Goal: Book appointment/travel/reservation

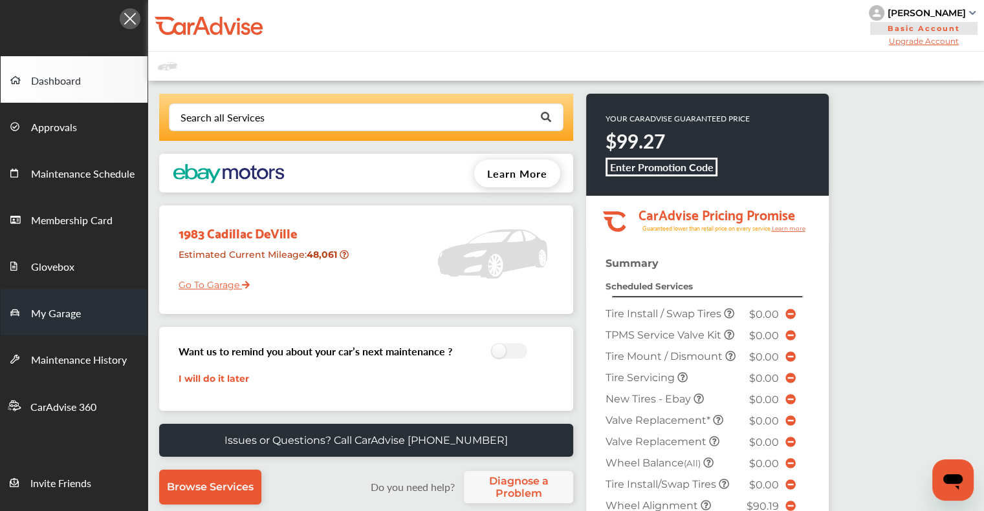
click at [57, 313] on span "My Garage" at bounding box center [56, 314] width 50 height 17
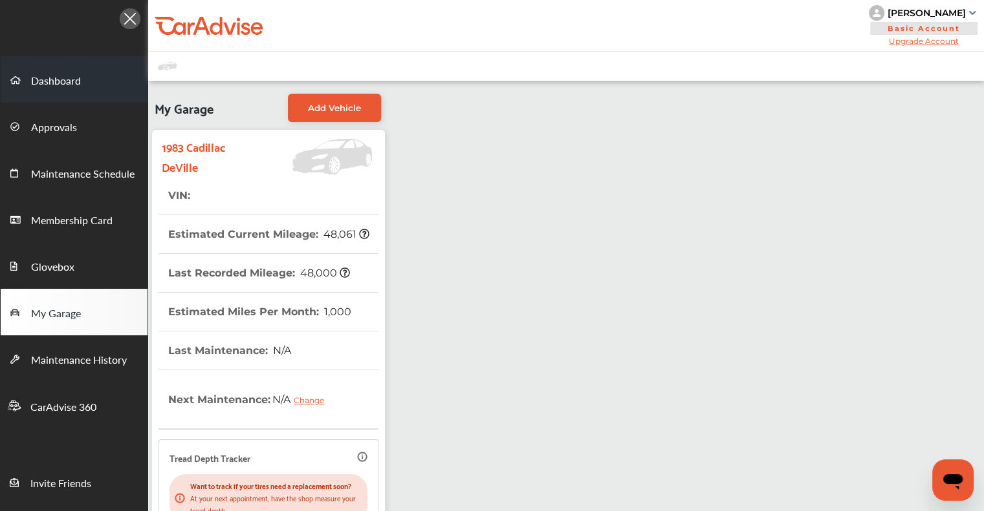
click at [70, 97] on link "Dashboard" at bounding box center [74, 79] width 147 height 47
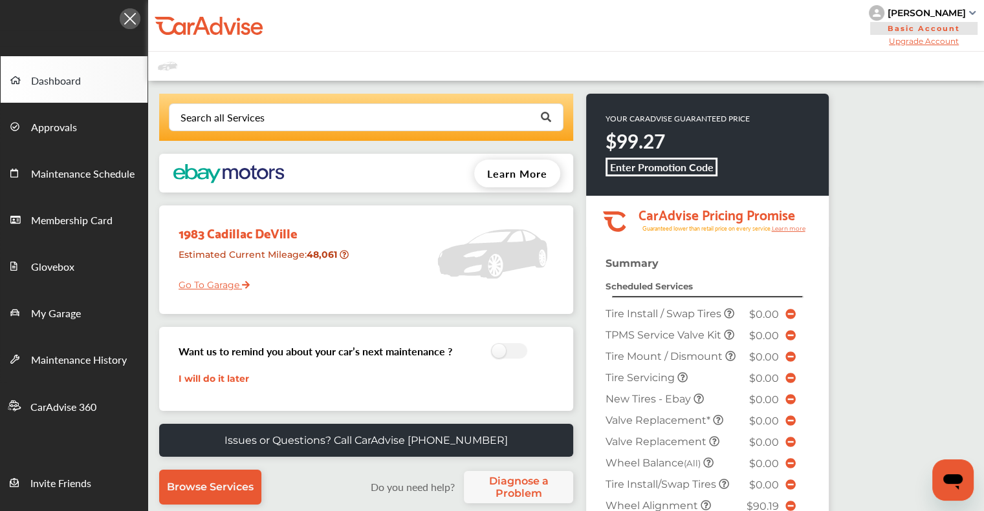
click at [225, 284] on link "Go To Garage" at bounding box center [209, 282] width 81 height 25
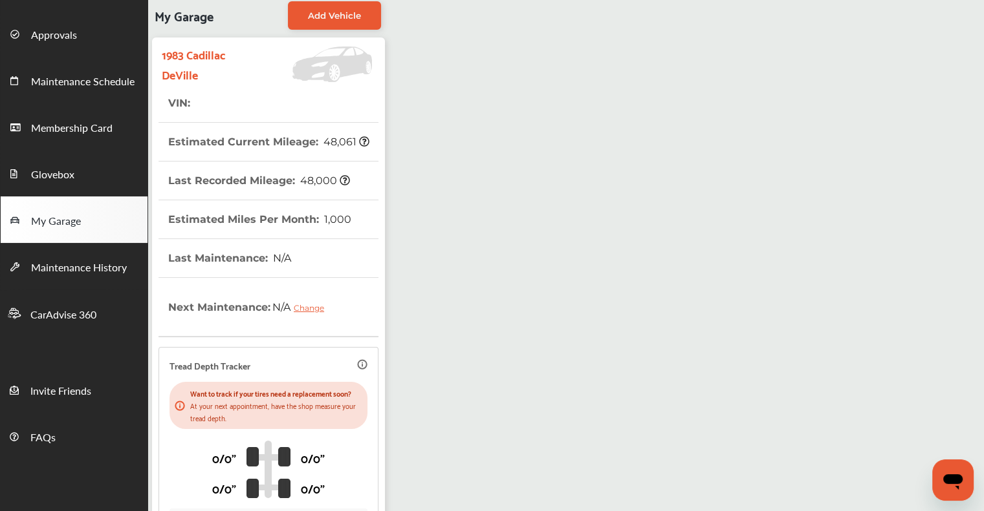
scroll to position [248, 0]
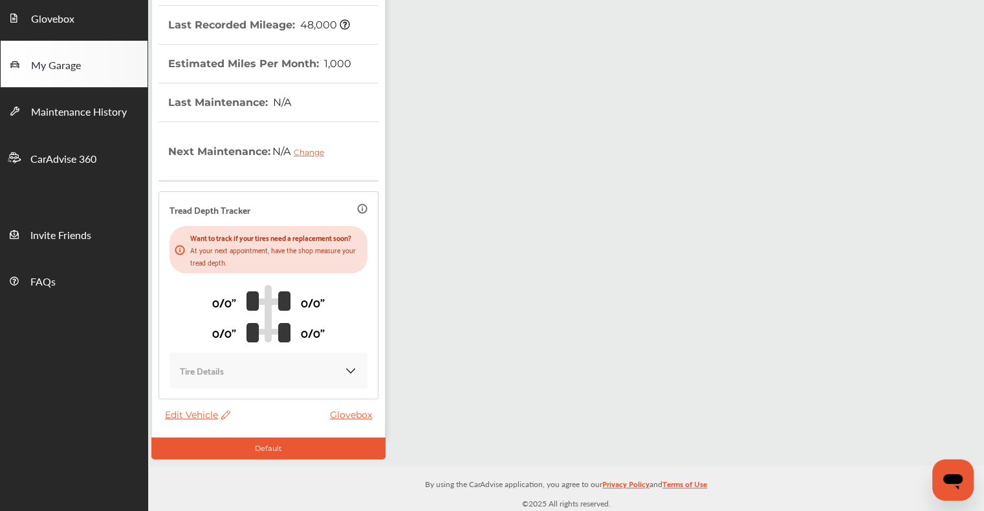
click at [209, 416] on span "Edit Vehicle" at bounding box center [197, 415] width 65 height 12
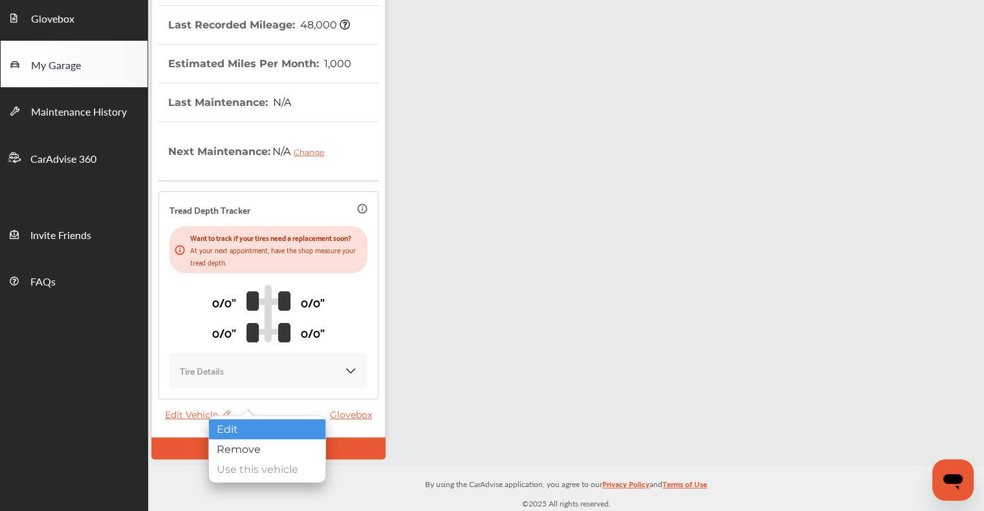
click at [217, 428] on div "Edit" at bounding box center [267, 430] width 116 height 20
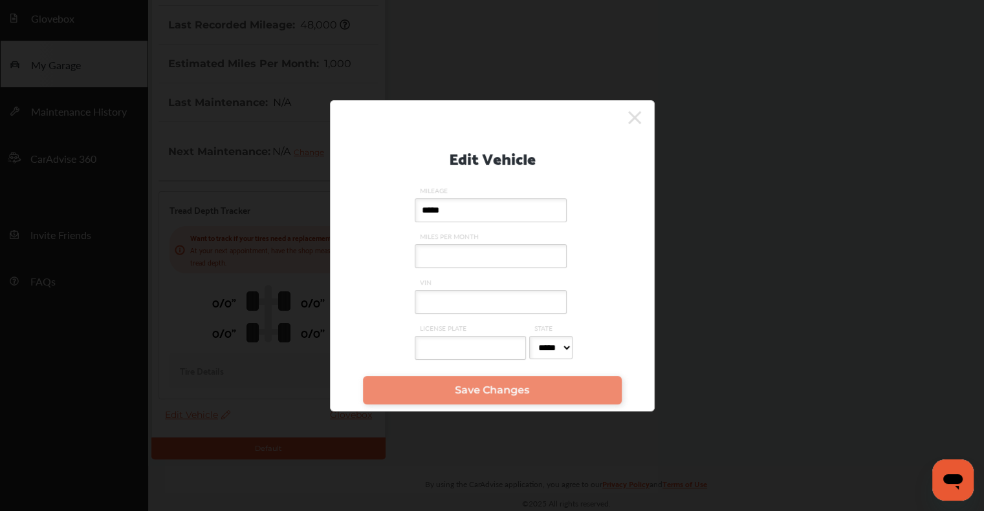
click at [435, 302] on input "VIN" at bounding box center [490, 302] width 152 height 24
click at [594, 290] on div "Edit Vehicle MILEAGE ***** MILES PER MONTH VIN LICENSE PLATE STATE ***** ** ** …" at bounding box center [492, 249] width 285 height 241
click at [420, 299] on input "VIN" at bounding box center [490, 302] width 152 height 24
click at [638, 111] on icon at bounding box center [634, 117] width 13 height 13
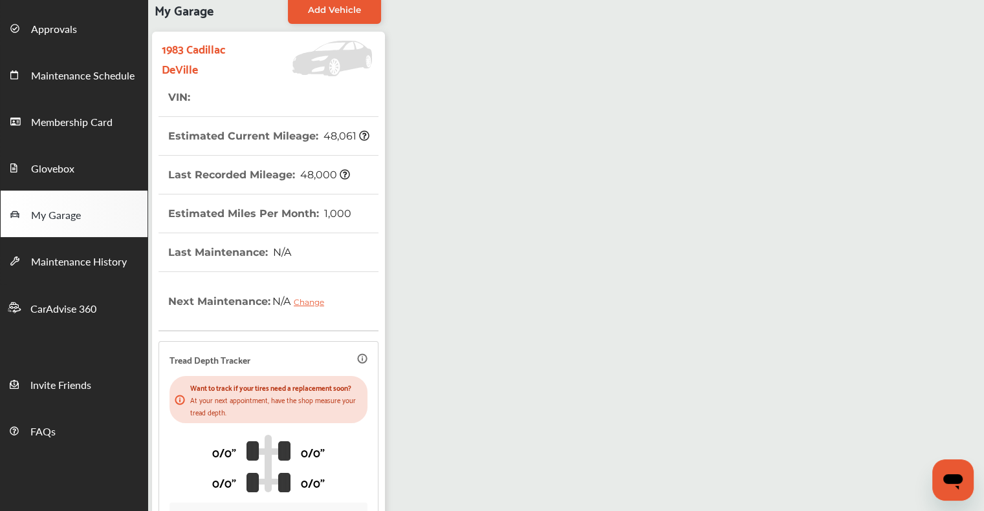
scroll to position [0, 0]
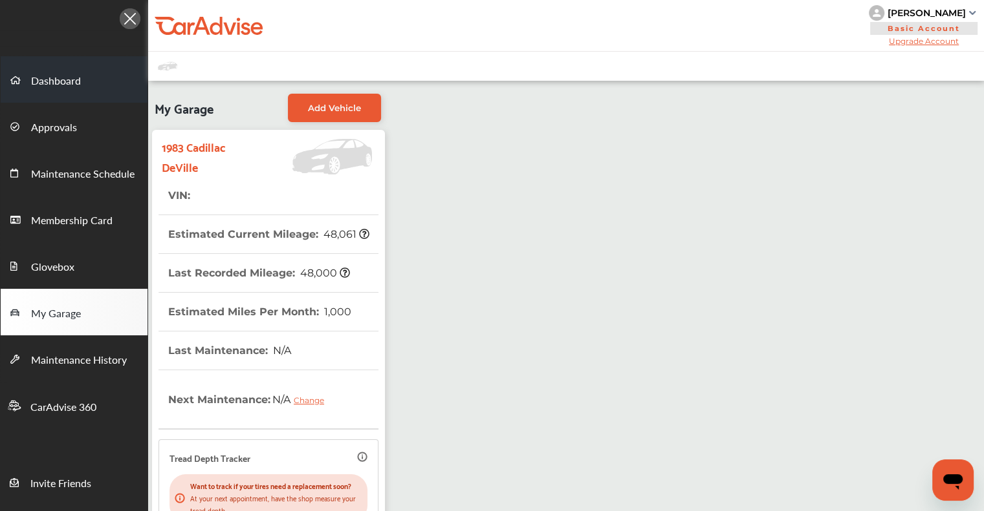
click at [73, 77] on span "Dashboard" at bounding box center [56, 81] width 50 height 17
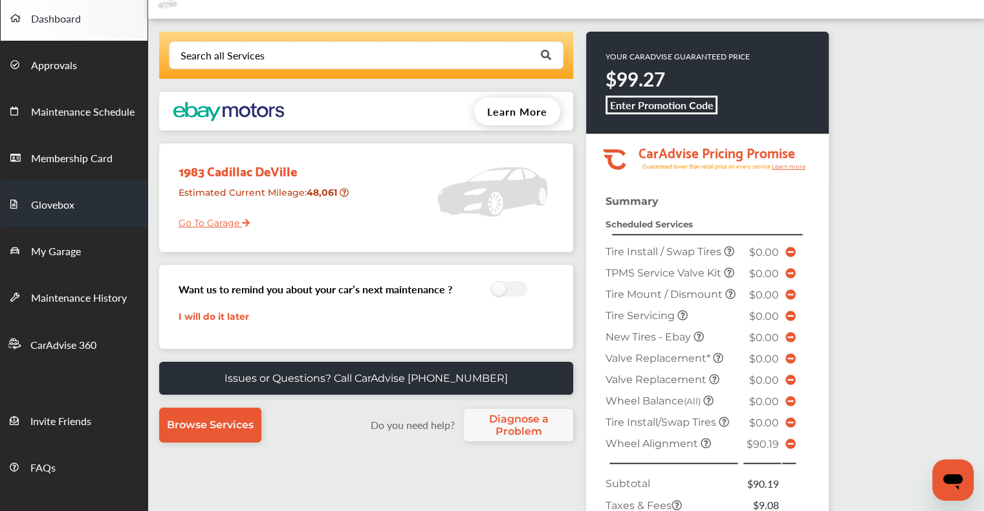
scroll to position [40, 0]
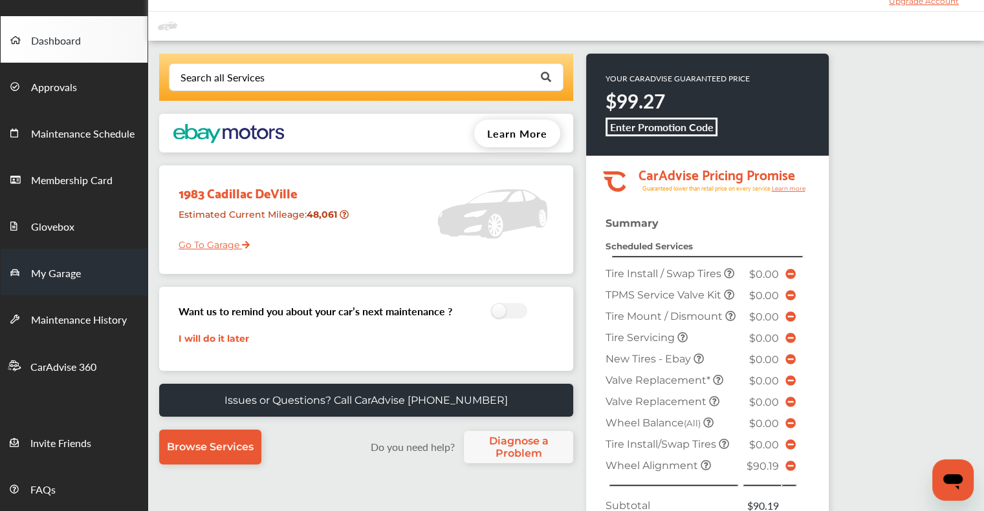
click at [62, 271] on span "My Garage" at bounding box center [56, 274] width 50 height 17
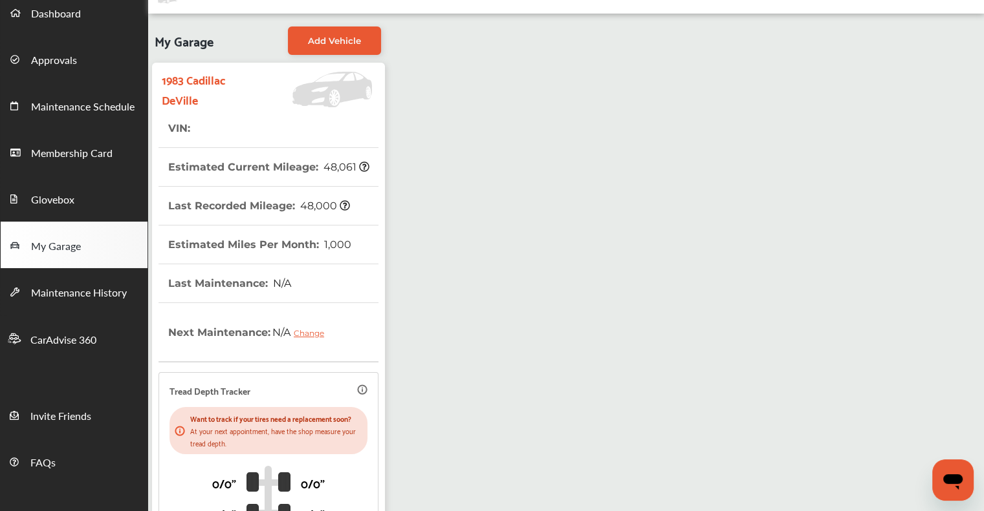
scroll to position [248, 0]
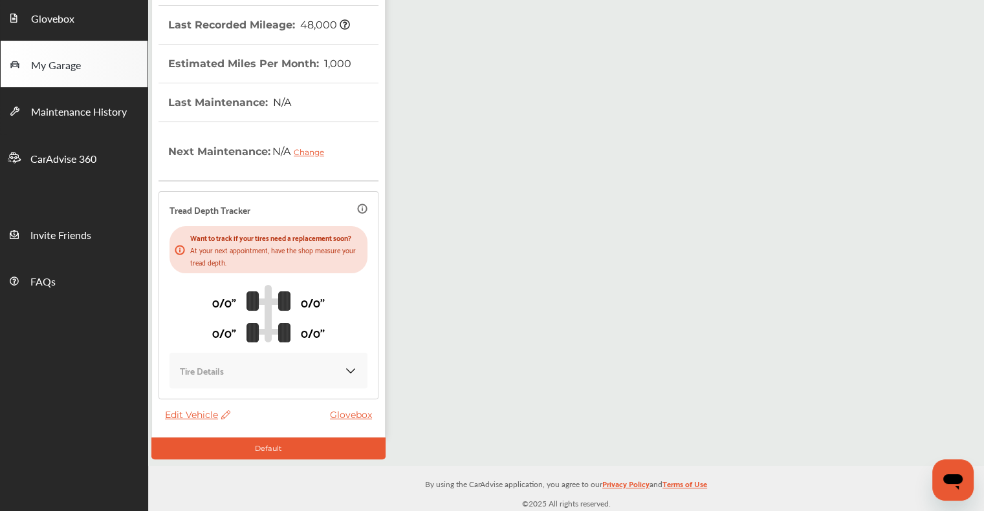
click at [202, 415] on span "Edit Vehicle" at bounding box center [197, 415] width 65 height 12
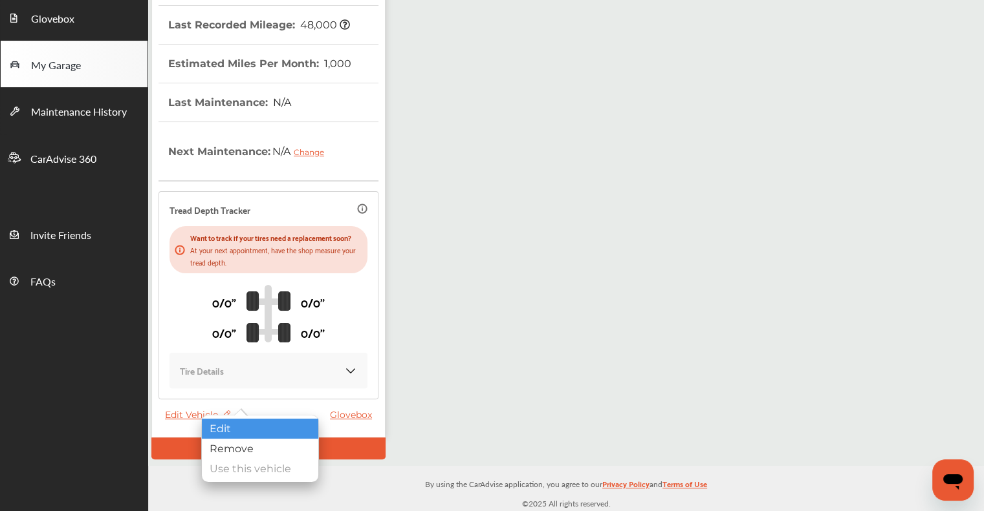
click at [251, 427] on div "Edit" at bounding box center [260, 429] width 116 height 20
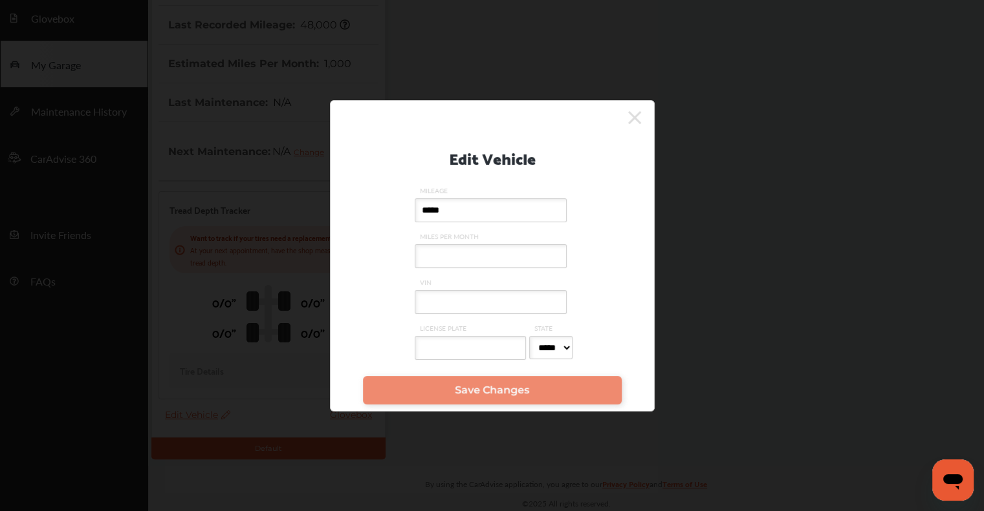
click at [462, 296] on input "VIN" at bounding box center [490, 302] width 152 height 24
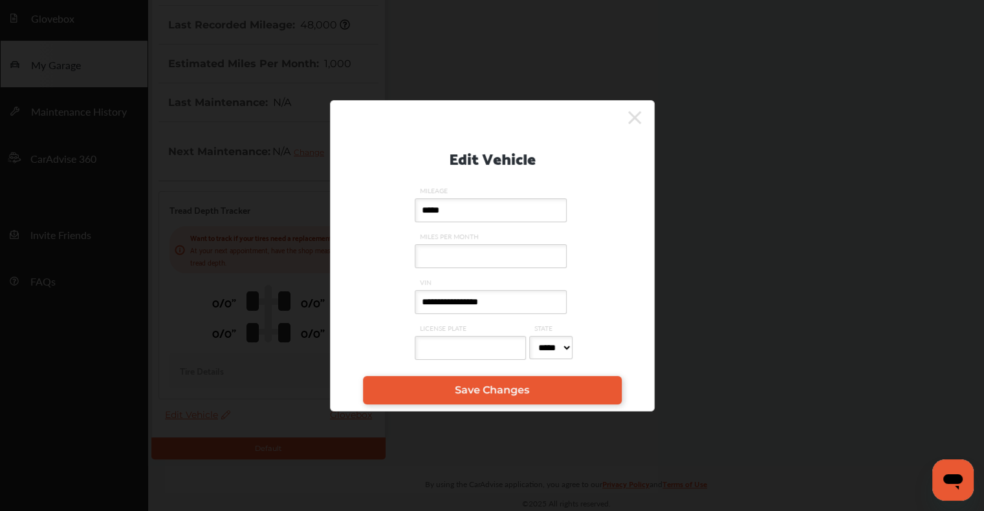
type input "**********"
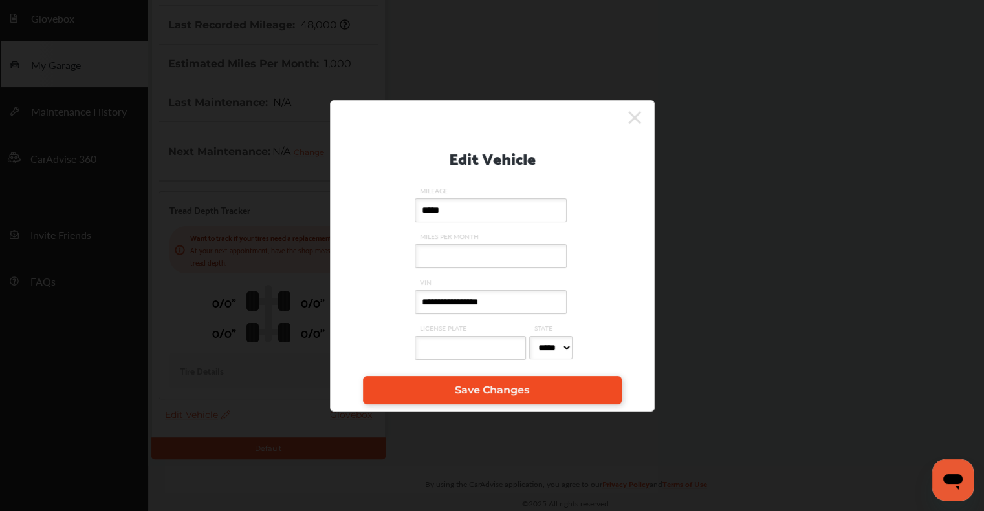
click at [518, 396] on span "Save Changes" at bounding box center [492, 390] width 74 height 12
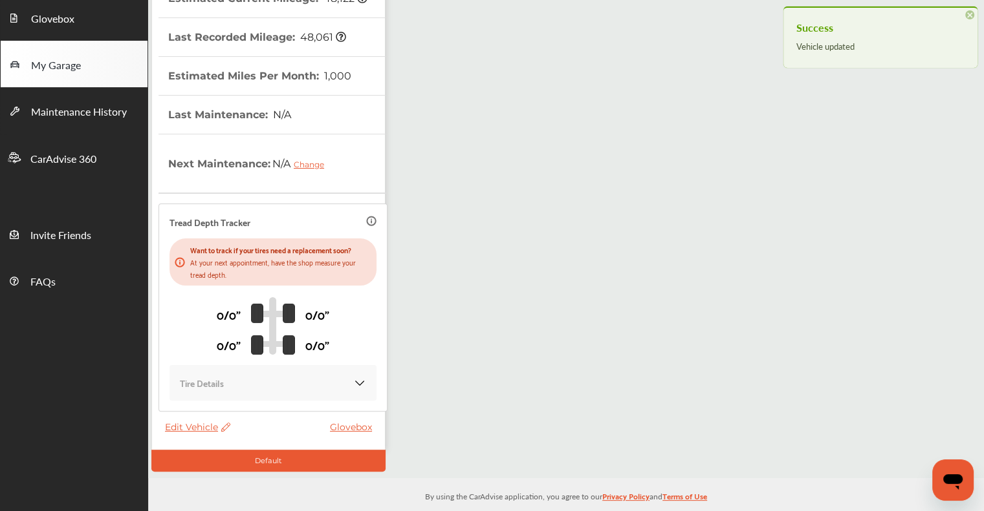
scroll to position [0, 0]
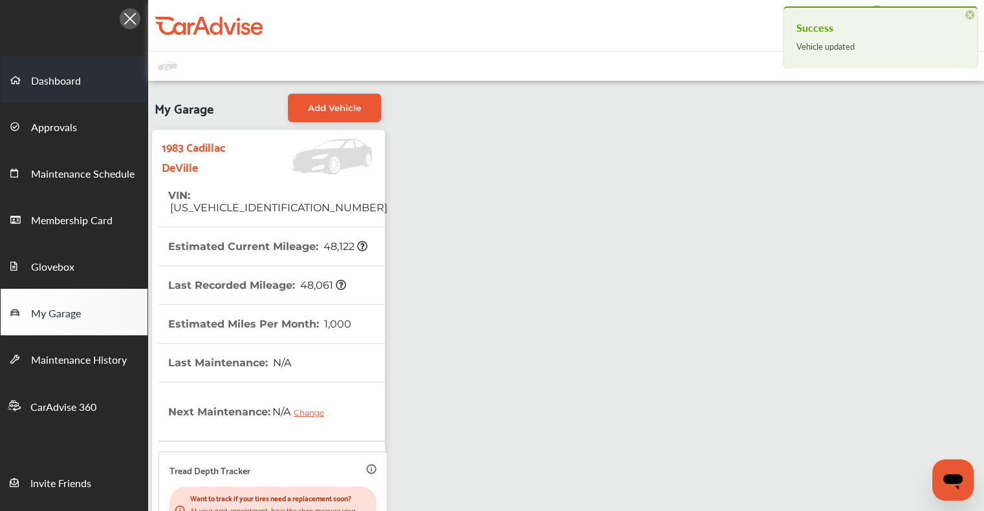
click at [56, 88] on span "Dashboard" at bounding box center [56, 81] width 50 height 17
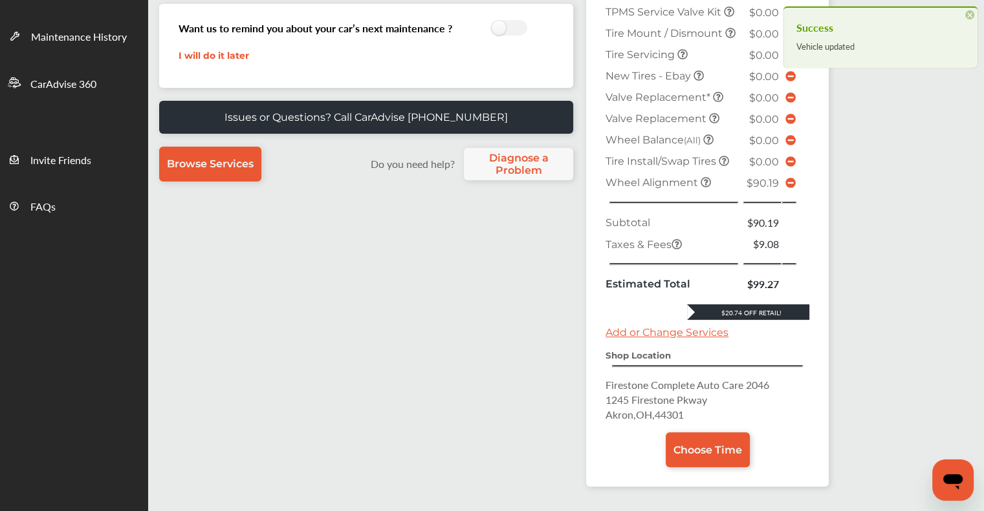
scroll to position [363, 0]
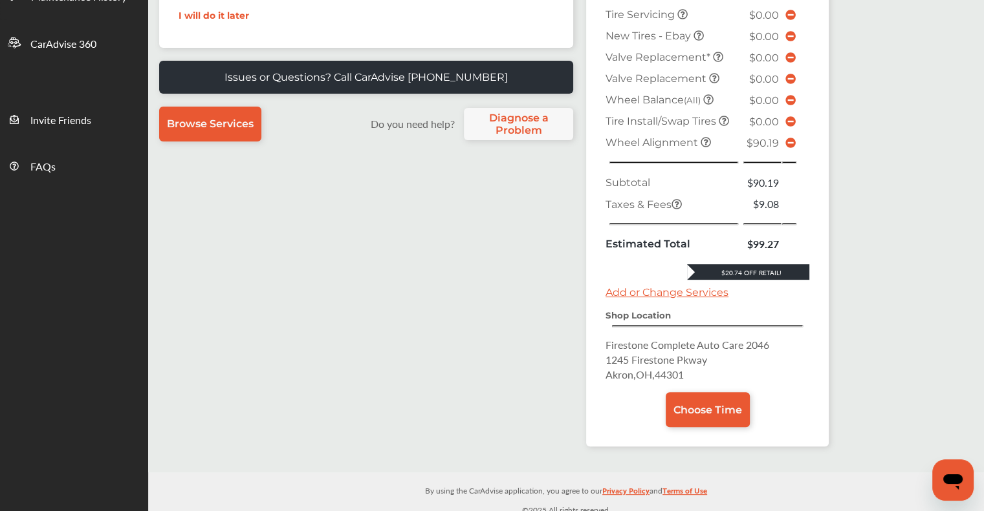
click at [786, 138] on icon at bounding box center [790, 143] width 10 height 10
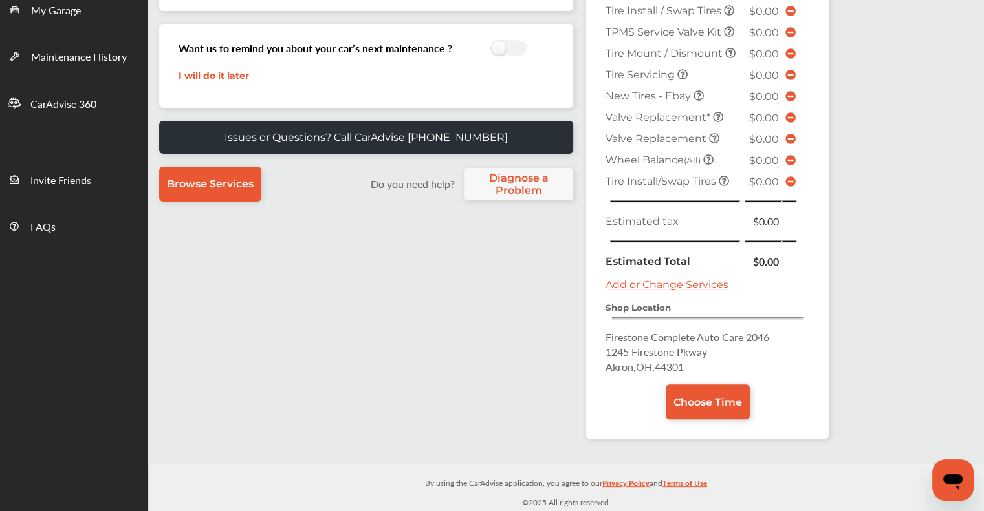
scroll to position [296, 0]
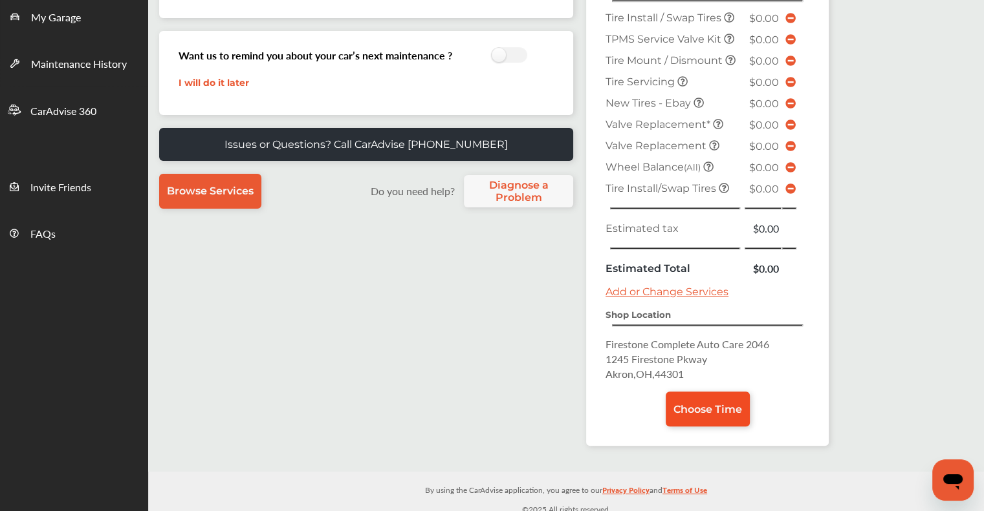
click at [700, 395] on link "Choose Time" at bounding box center [707, 409] width 84 height 35
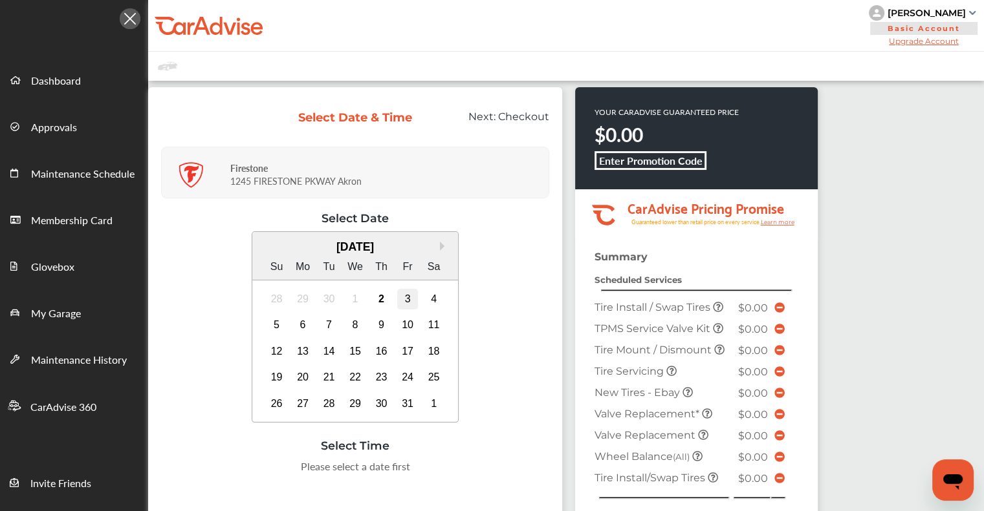
click at [408, 297] on div "3" at bounding box center [407, 299] width 21 height 21
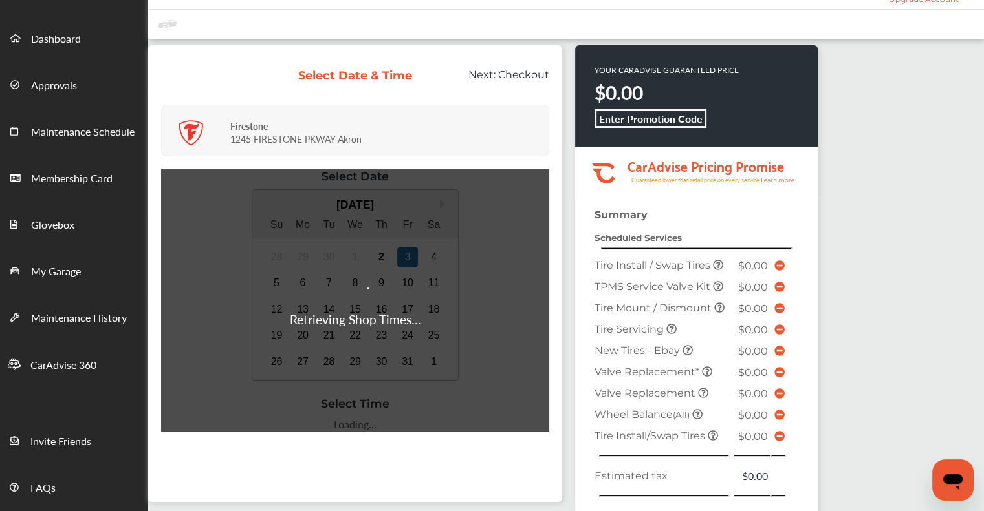
scroll to position [65, 0]
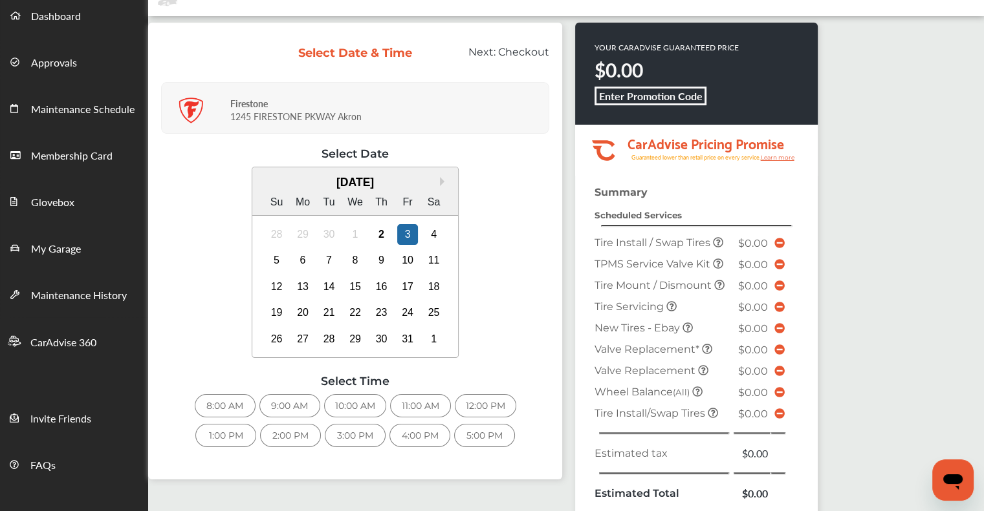
click at [424, 436] on div "4:00 PM" at bounding box center [419, 435] width 61 height 23
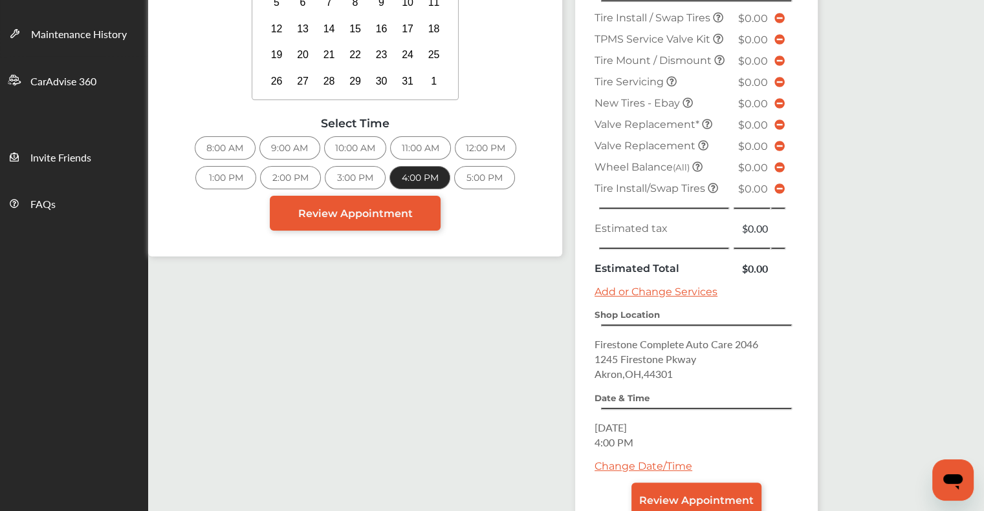
scroll to position [409, 0]
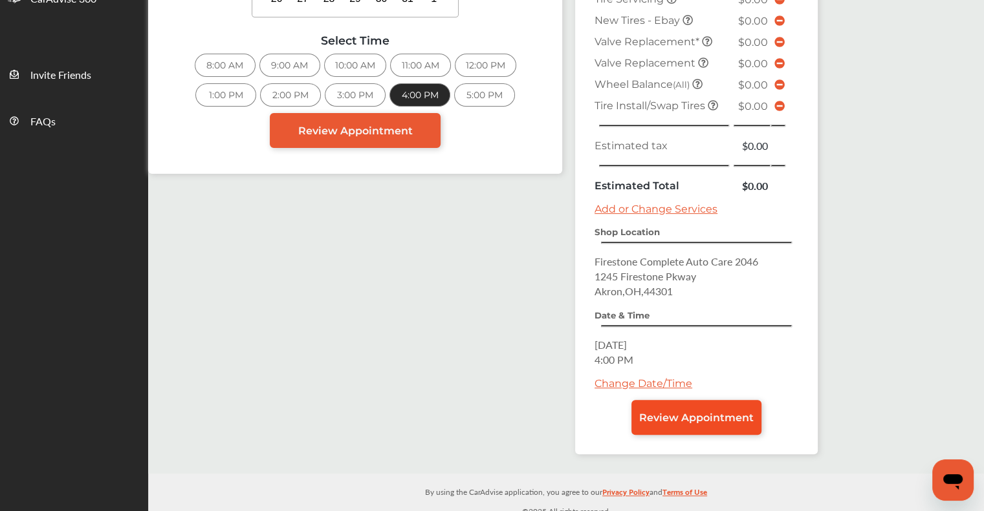
click at [716, 412] on span "Review Appointment" at bounding box center [696, 418] width 114 height 12
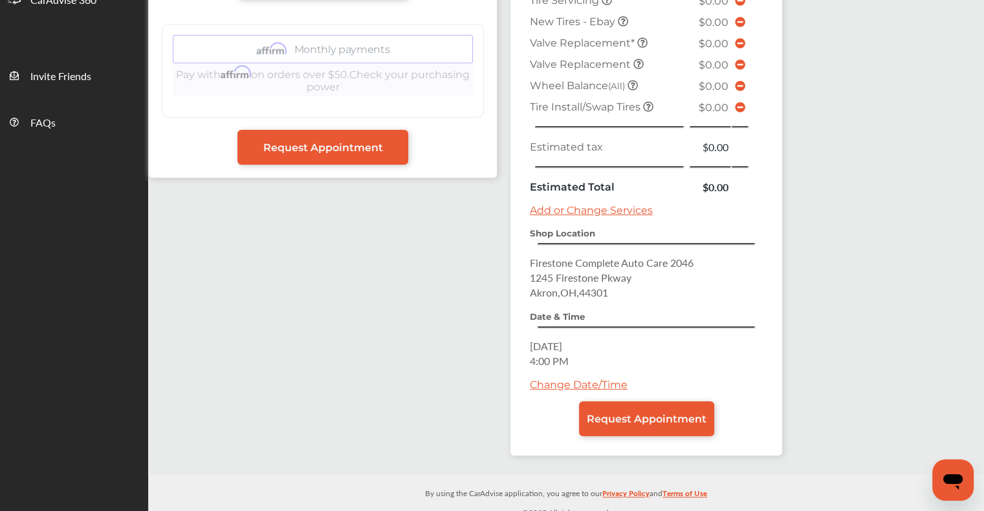
scroll to position [409, 0]
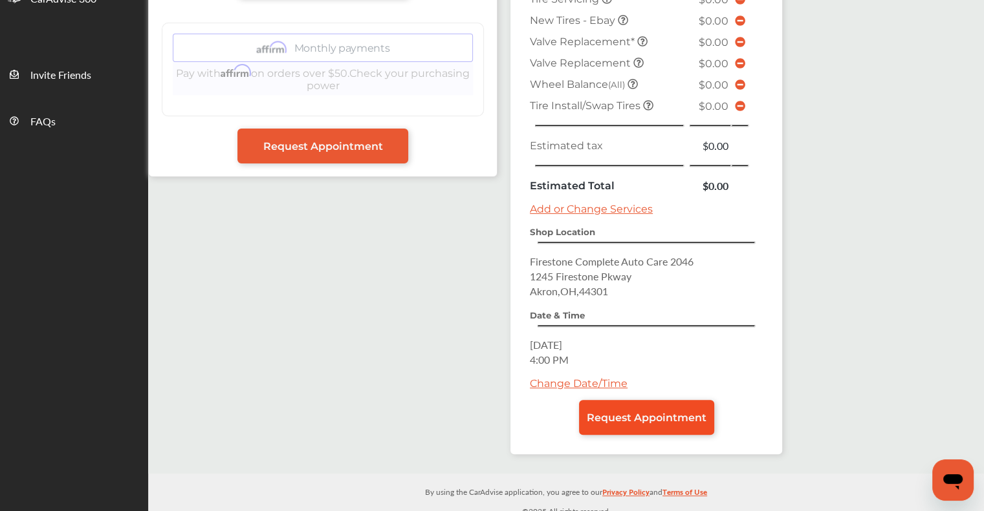
click at [685, 400] on link "Request Appointment" at bounding box center [646, 417] width 135 height 35
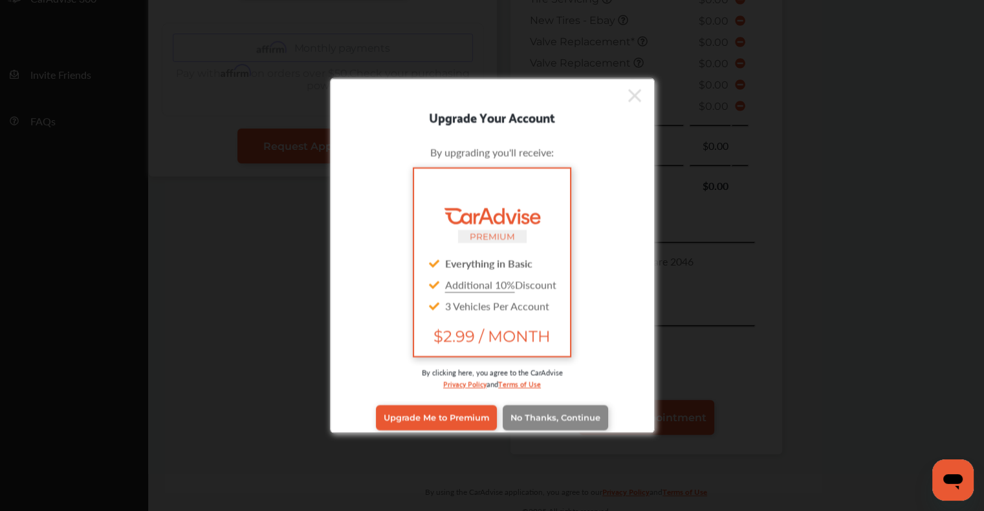
click at [524, 422] on link "No Thanks, Continue" at bounding box center [554, 417] width 105 height 25
